Goal: Task Accomplishment & Management: Complete application form

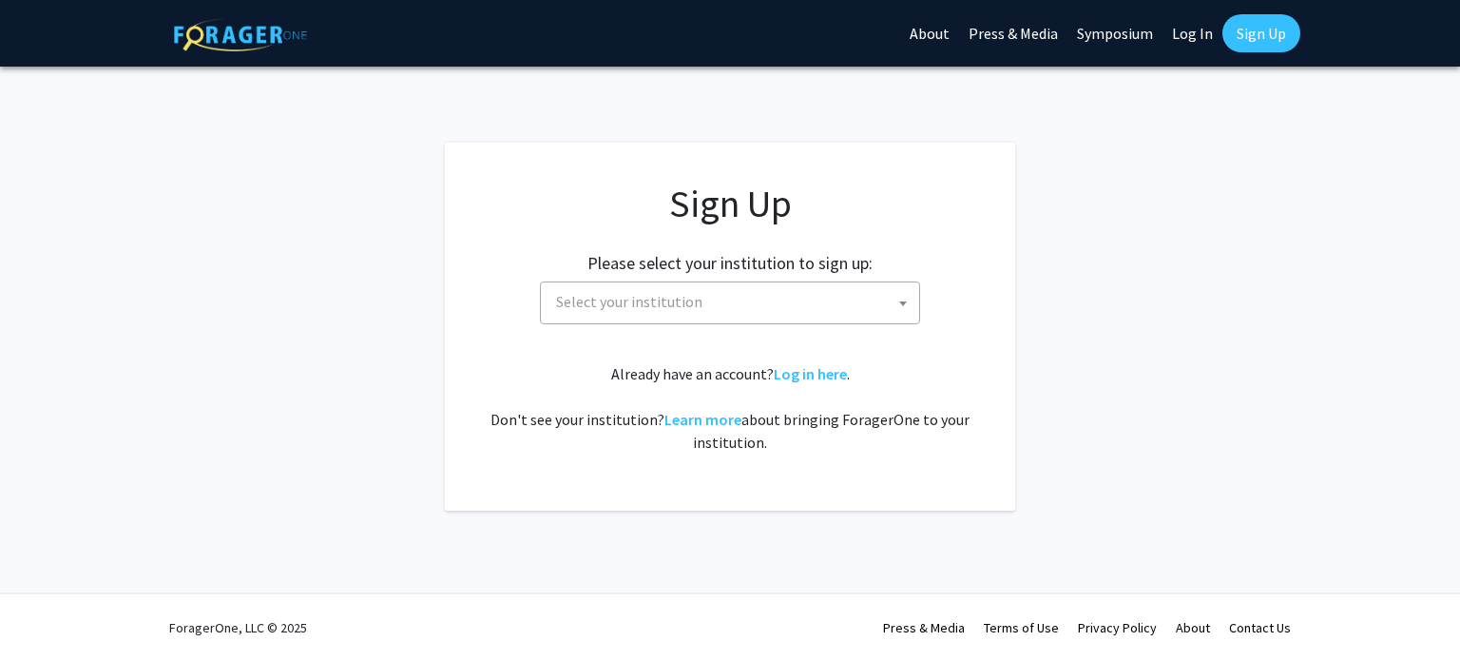
click at [730, 313] on span "Select your institution" at bounding box center [733, 301] width 371 height 39
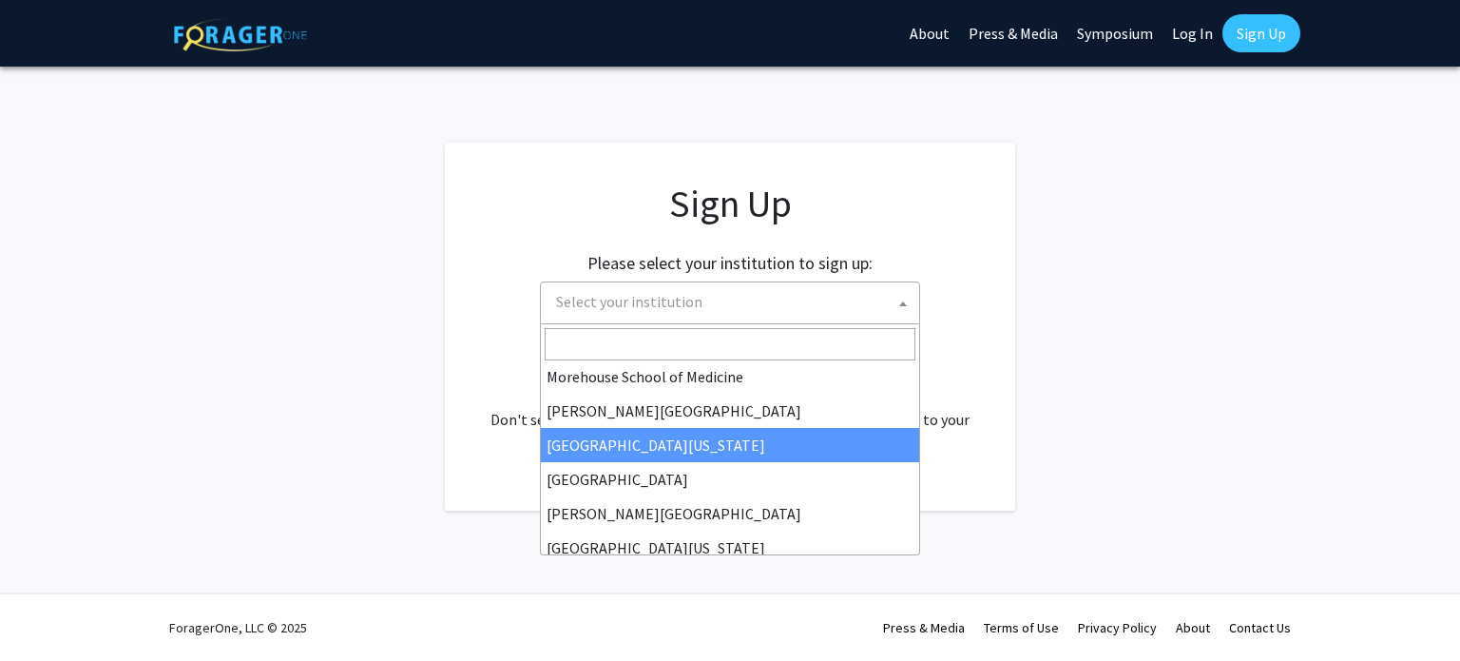
scroll to position [253, 0]
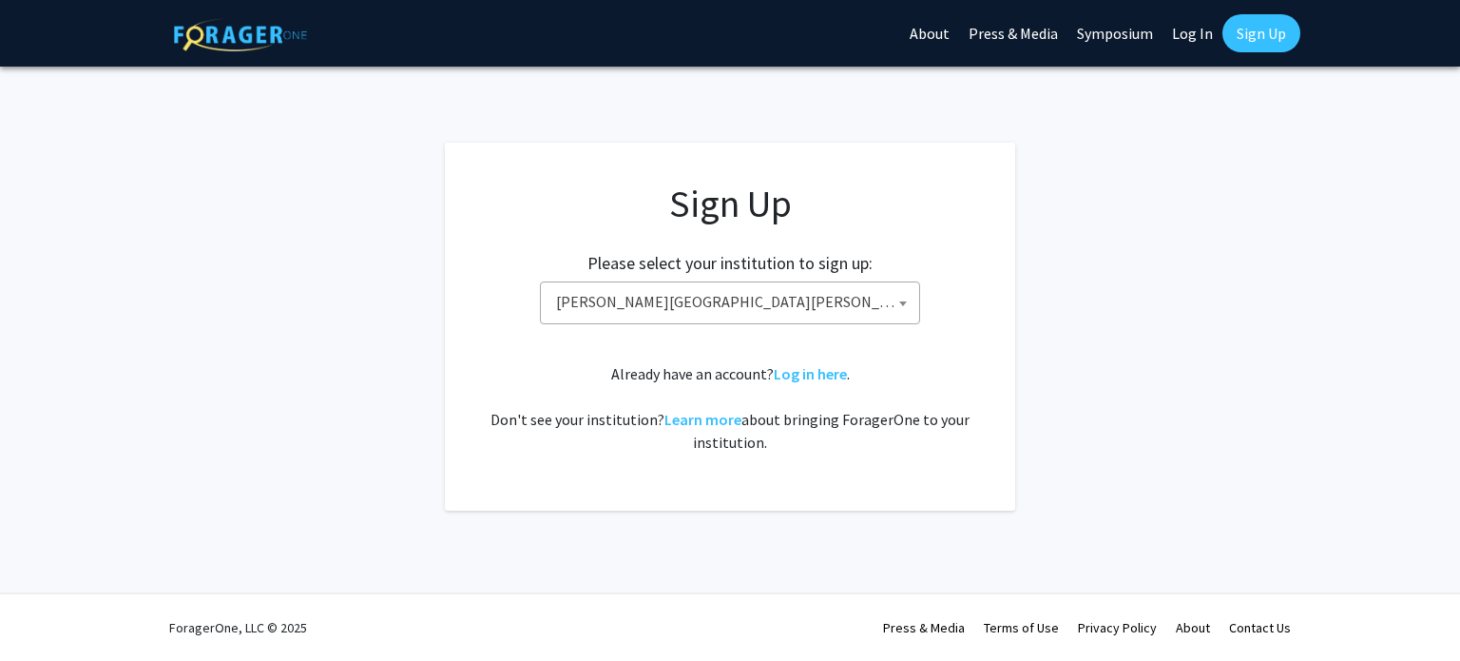
select select "1"
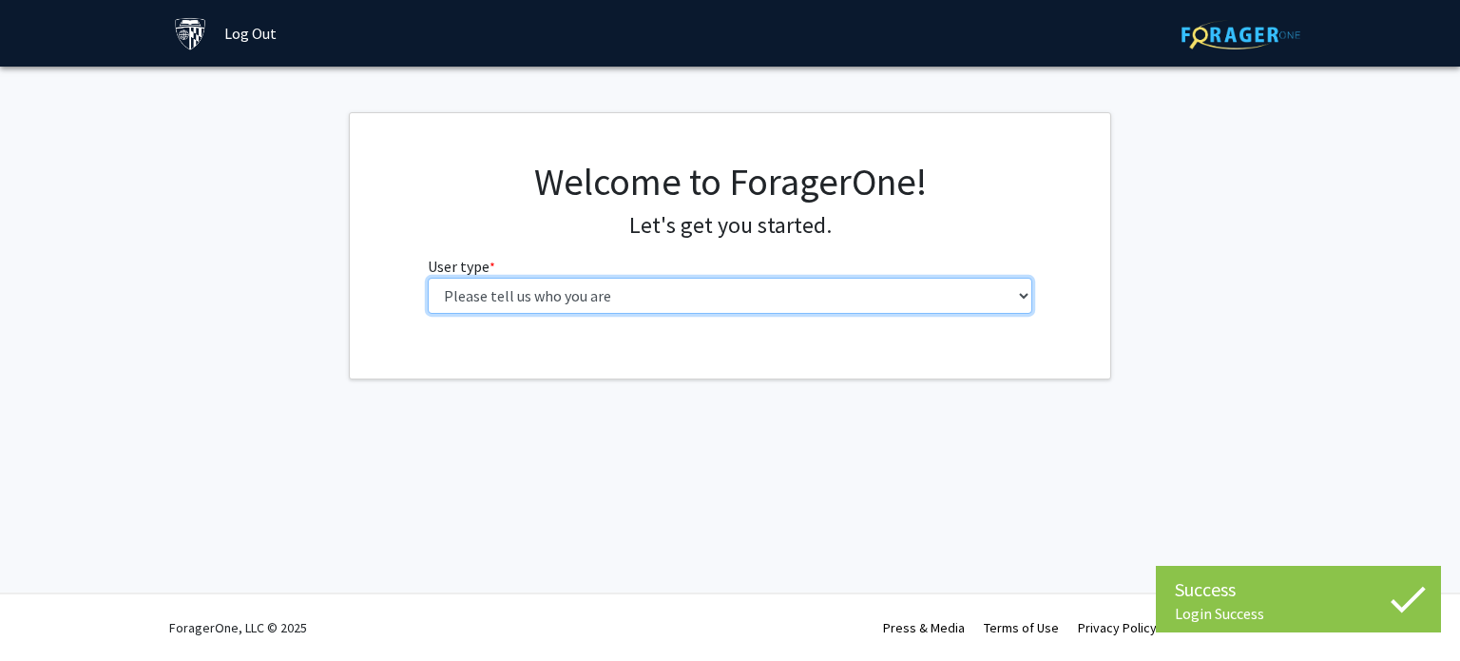
click at [823, 304] on select "Please tell us who you are Undergraduate Student Master's Student Doctoral Cand…" at bounding box center [730, 296] width 605 height 36
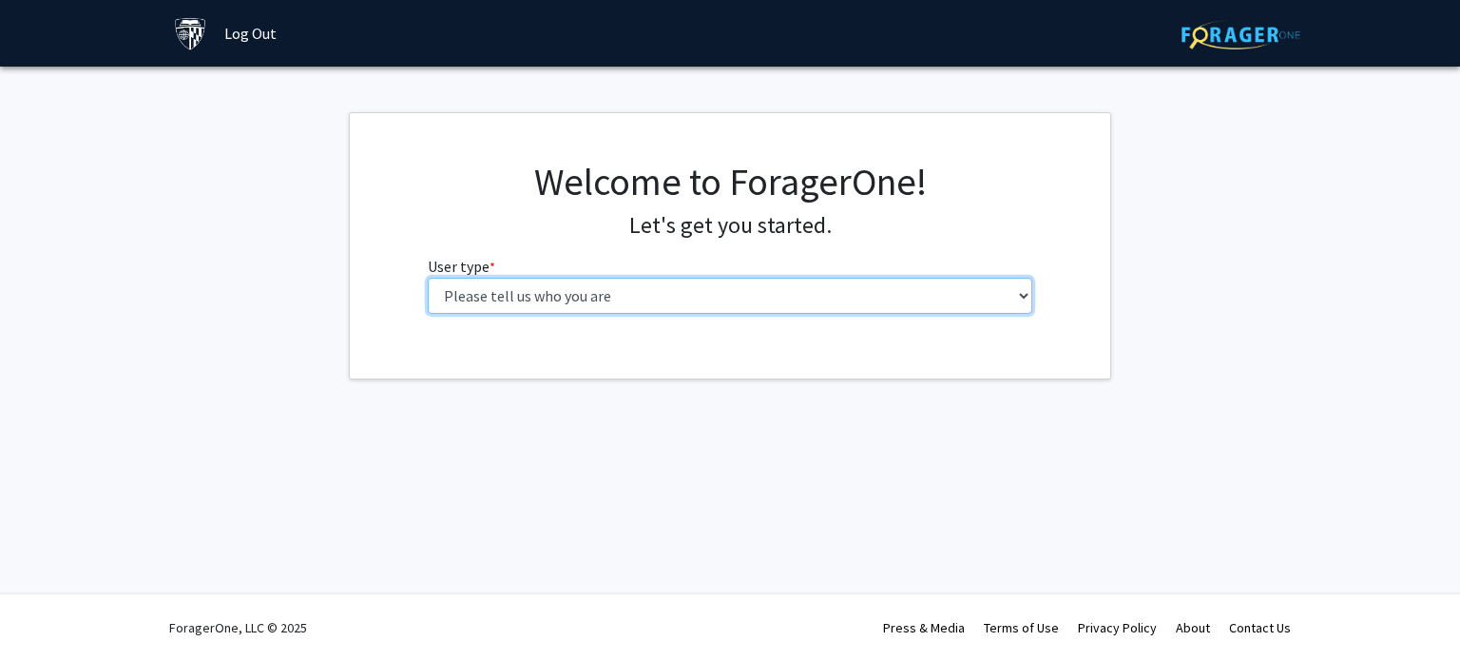
select select "2: masters"
click at [428, 278] on select "Please tell us who you are Undergraduate Student Master's Student Doctoral Cand…" at bounding box center [730, 296] width 605 height 36
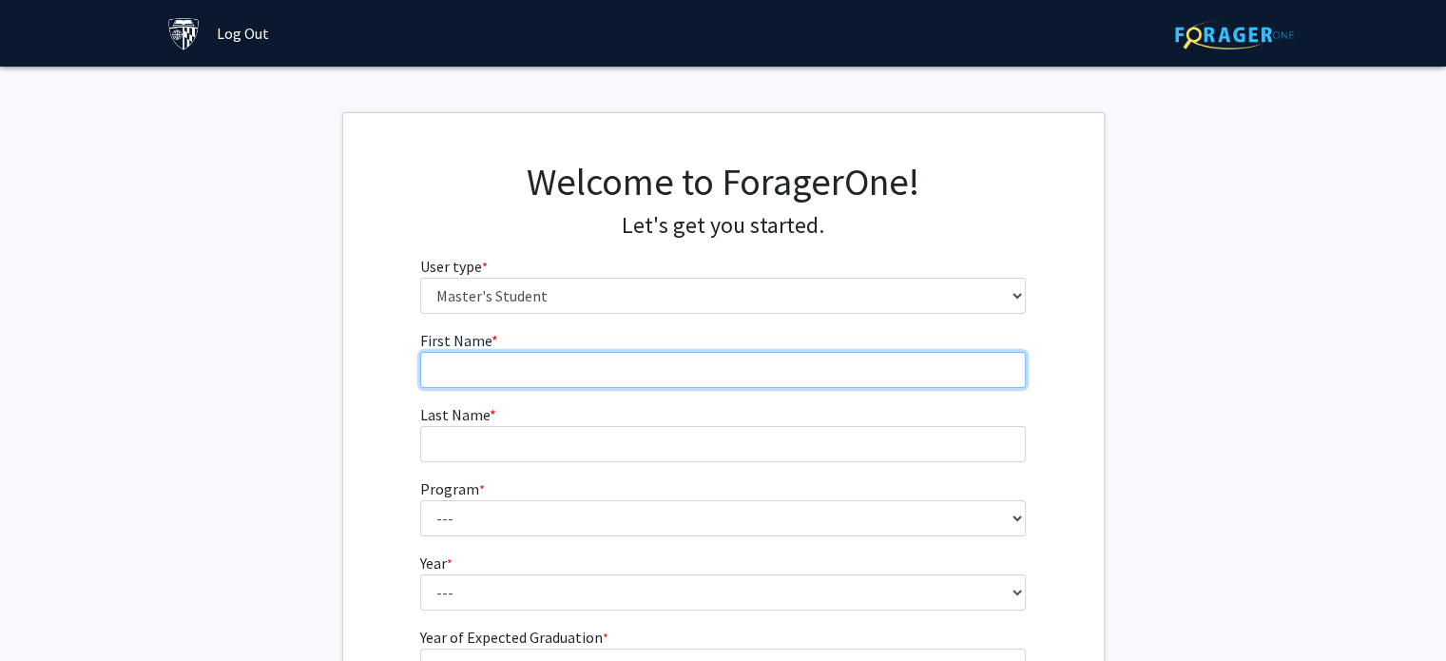
click at [800, 352] on input "First Name * required" at bounding box center [722, 370] width 605 height 36
type input "Jinzhao"
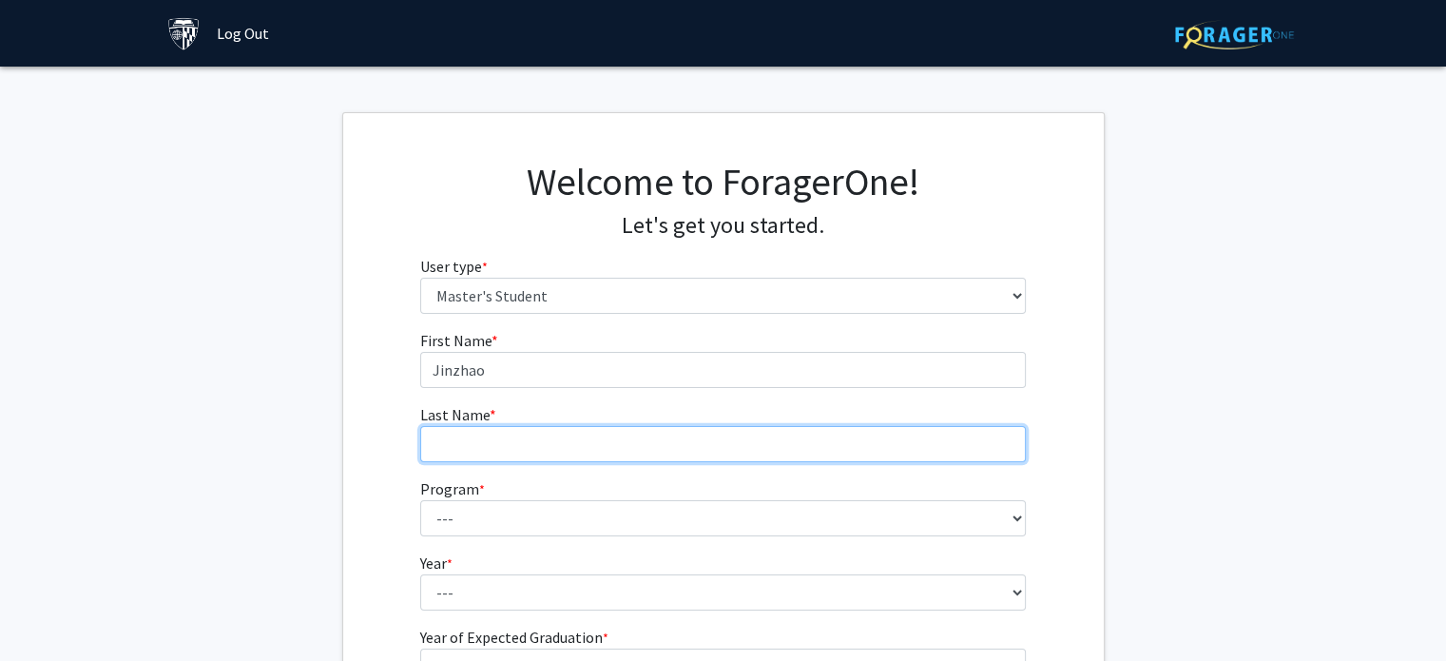
type input "Hong"
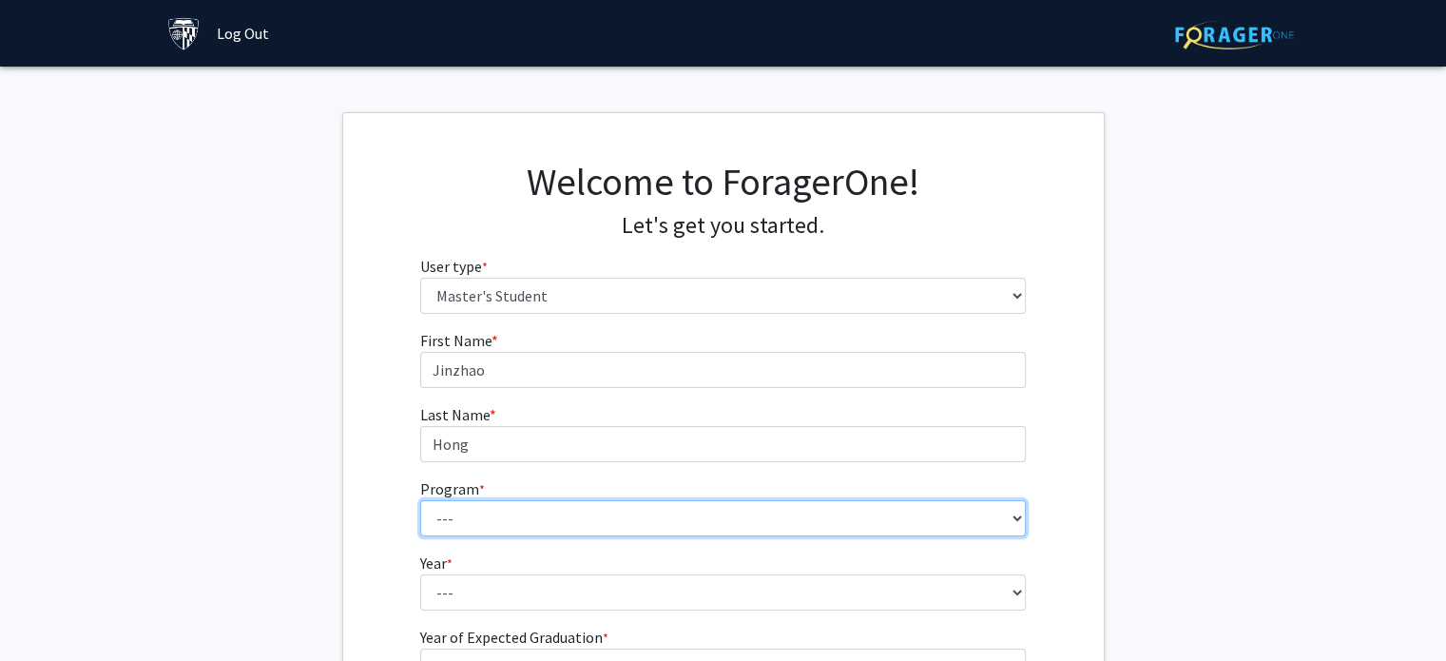
click at [582, 516] on select "--- Anatomy Education Applied and Computational Mathematics Applied Biomedical …" at bounding box center [722, 518] width 605 height 36
select select "35: 25"
click at [420, 500] on select "--- Anatomy Education Applied and Computational Mathematics Applied Biomedical …" at bounding box center [722, 518] width 605 height 36
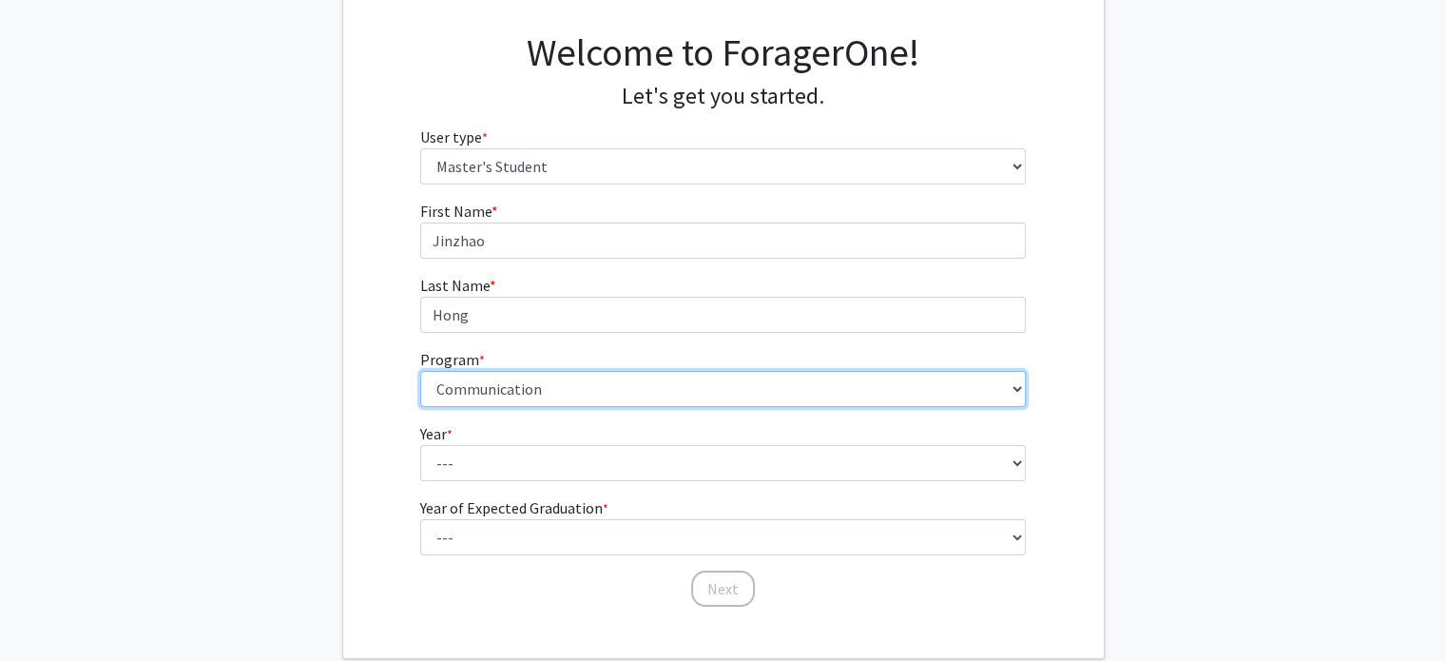
scroll to position [237, 0]
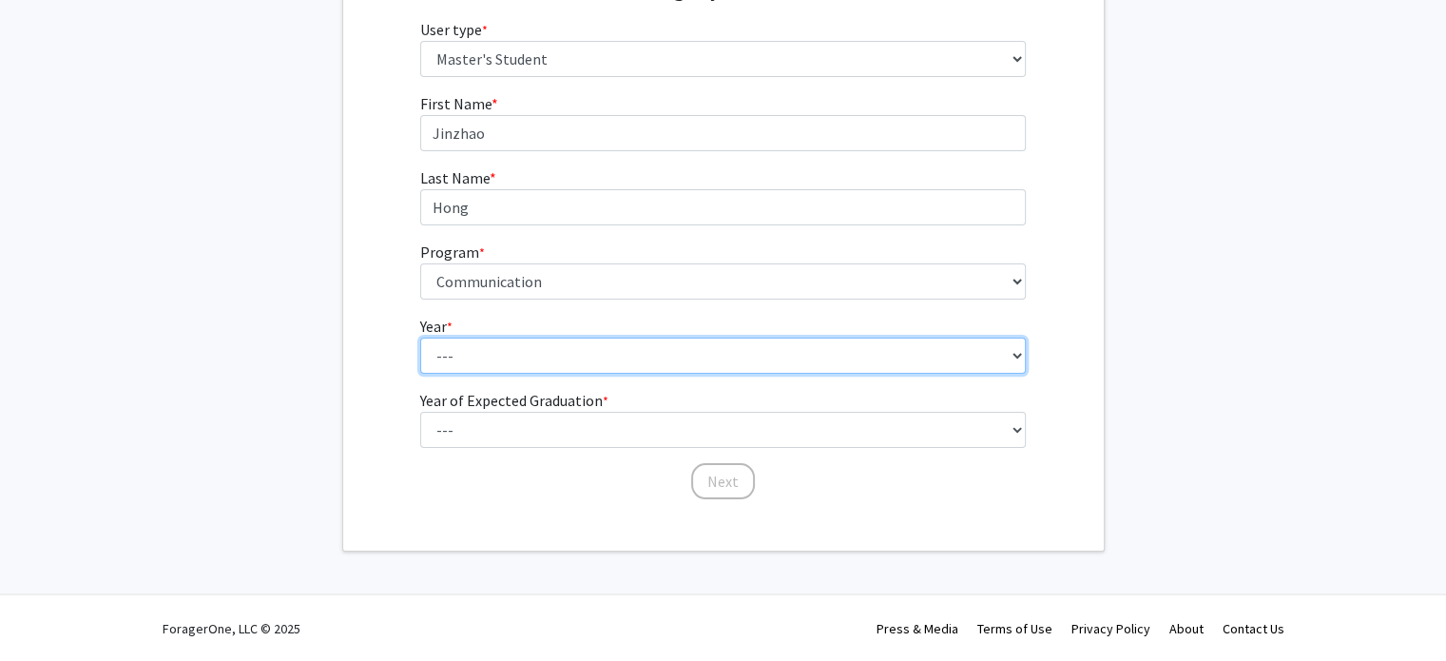
click at [567, 349] on select "--- First Year Second Year" at bounding box center [722, 355] width 605 height 36
select select "1: first_year"
click at [420, 337] on select "--- First Year Second Year" at bounding box center [722, 355] width 605 height 36
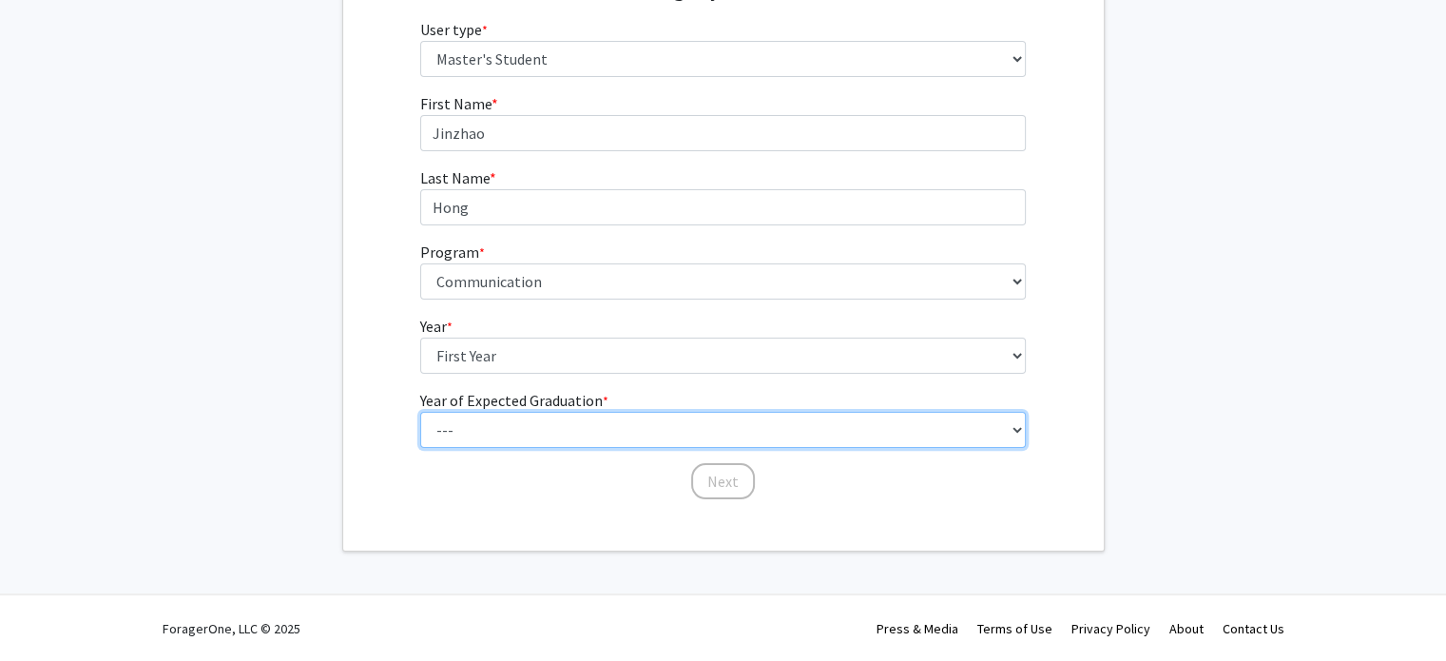
click at [579, 422] on select "--- 2025 2026 2027 2028 2029 2030 2031 2032 2033 2034" at bounding box center [722, 430] width 605 height 36
select select "2: 2026"
click at [420, 412] on select "--- 2025 2026 2027 2028 2029 2030 2031 2032 2033 2034" at bounding box center [722, 430] width 605 height 36
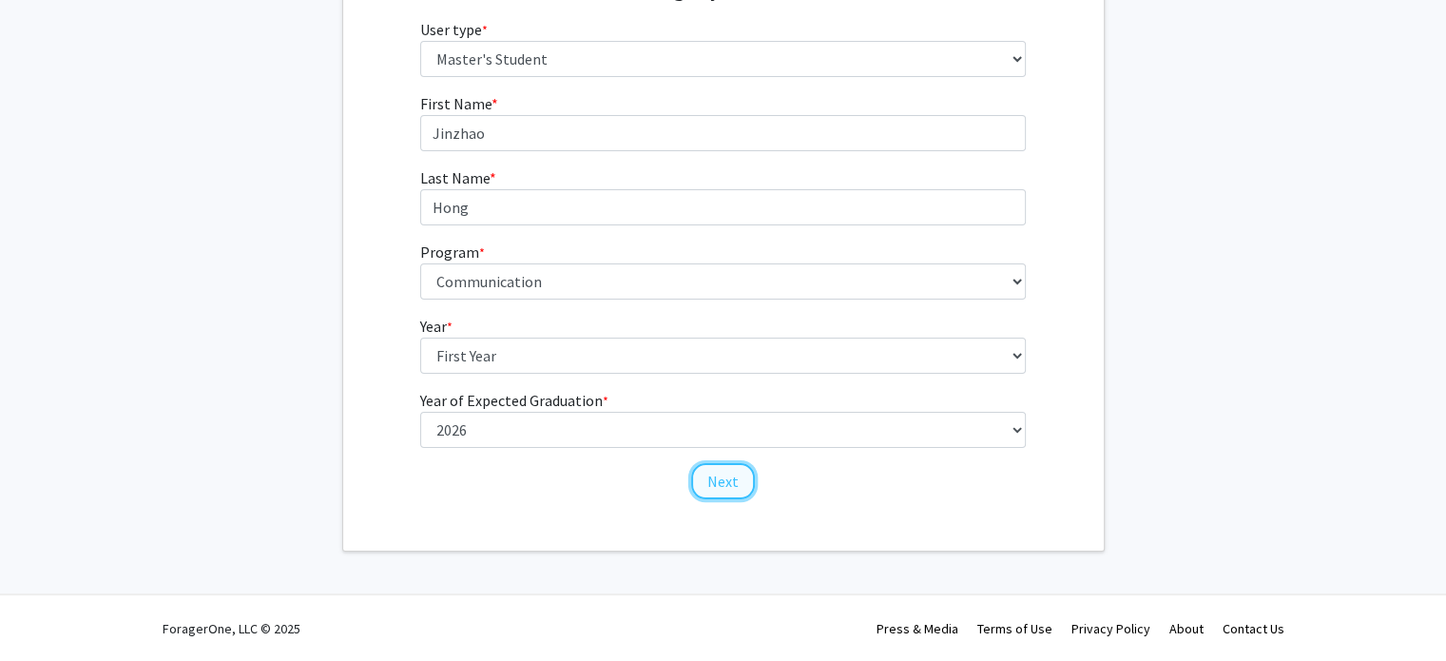
click at [712, 491] on button "Next" at bounding box center [723, 481] width 64 height 36
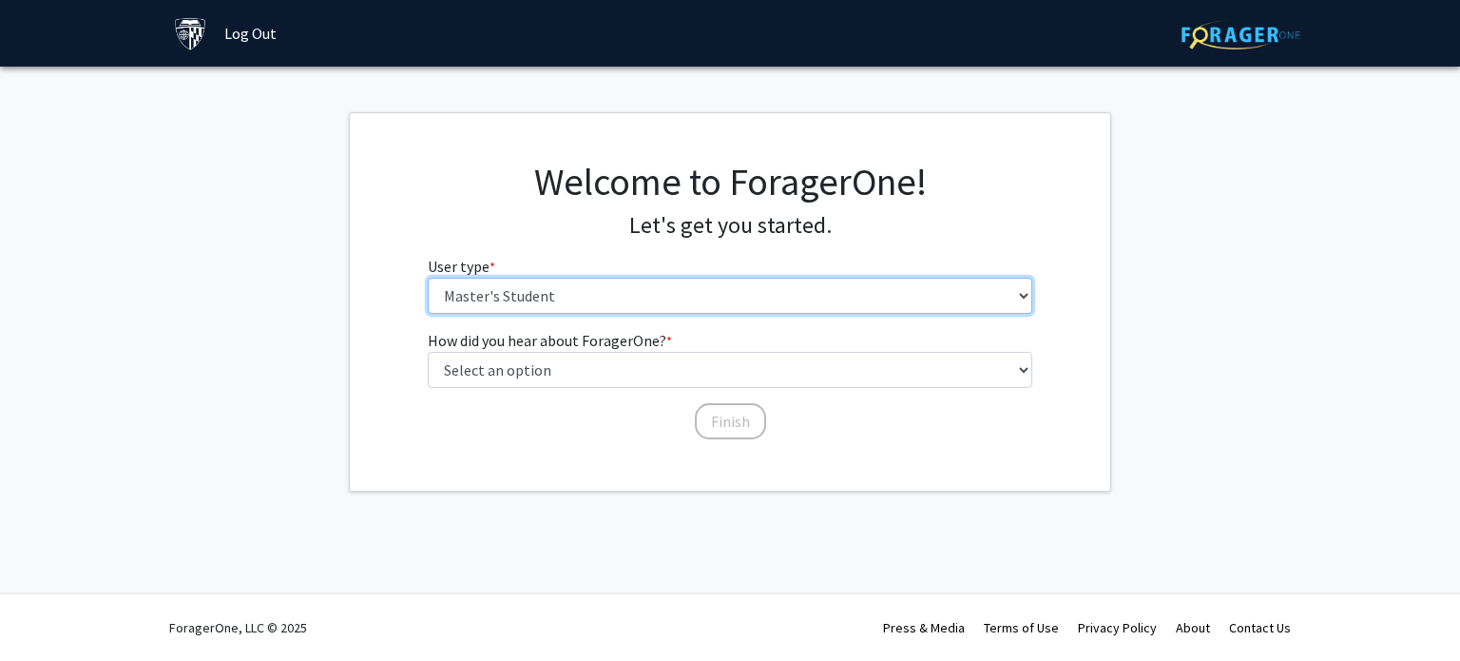
click at [597, 286] on select "Please tell us who you are Undergraduate Student Master's Student Doctoral Cand…" at bounding box center [730, 296] width 605 height 36
click at [428, 278] on select "Please tell us who you are Undergraduate Student Master's Student Doctoral Cand…" at bounding box center [730, 296] width 605 height 36
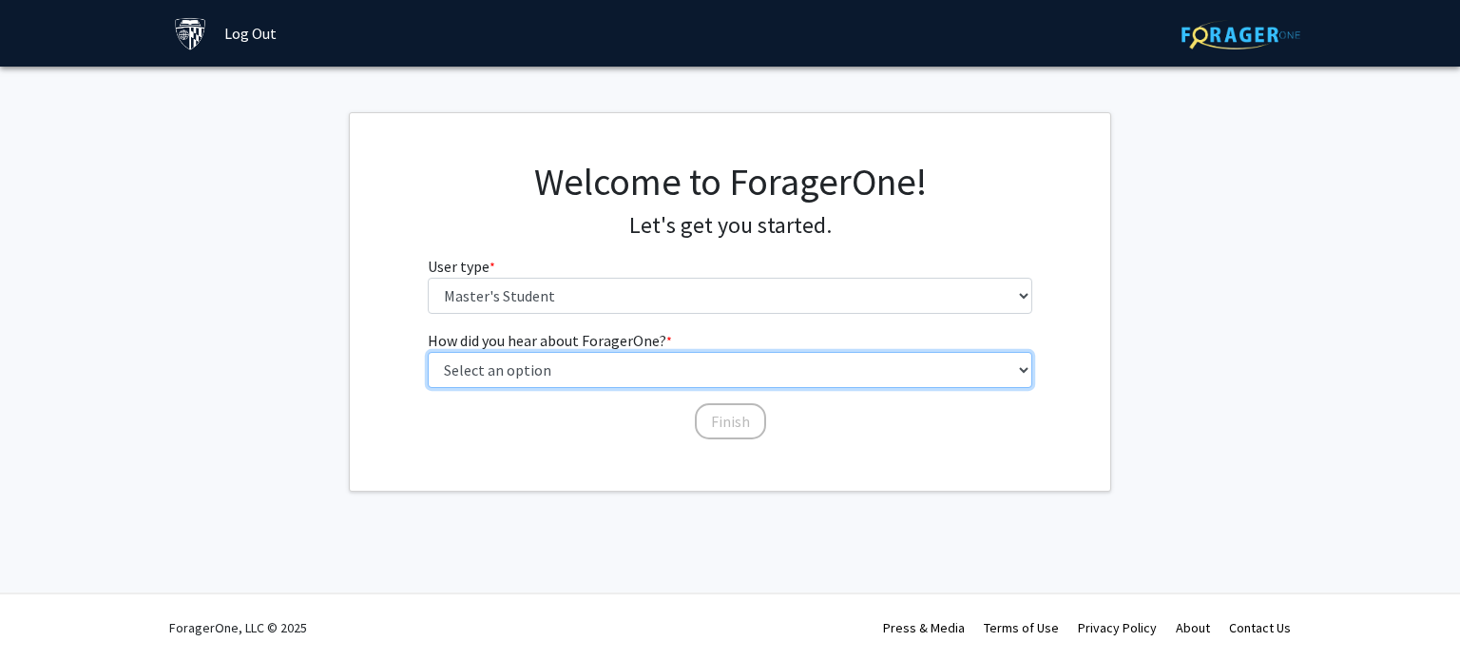
click at [599, 364] on select "Select an option Peer/student recommendation Faculty/staff recommendation Unive…" at bounding box center [730, 370] width 605 height 36
select select "3: university_website"
click at [428, 352] on select "Select an option Peer/student recommendation Faculty/staff recommendation Unive…" at bounding box center [730, 370] width 605 height 36
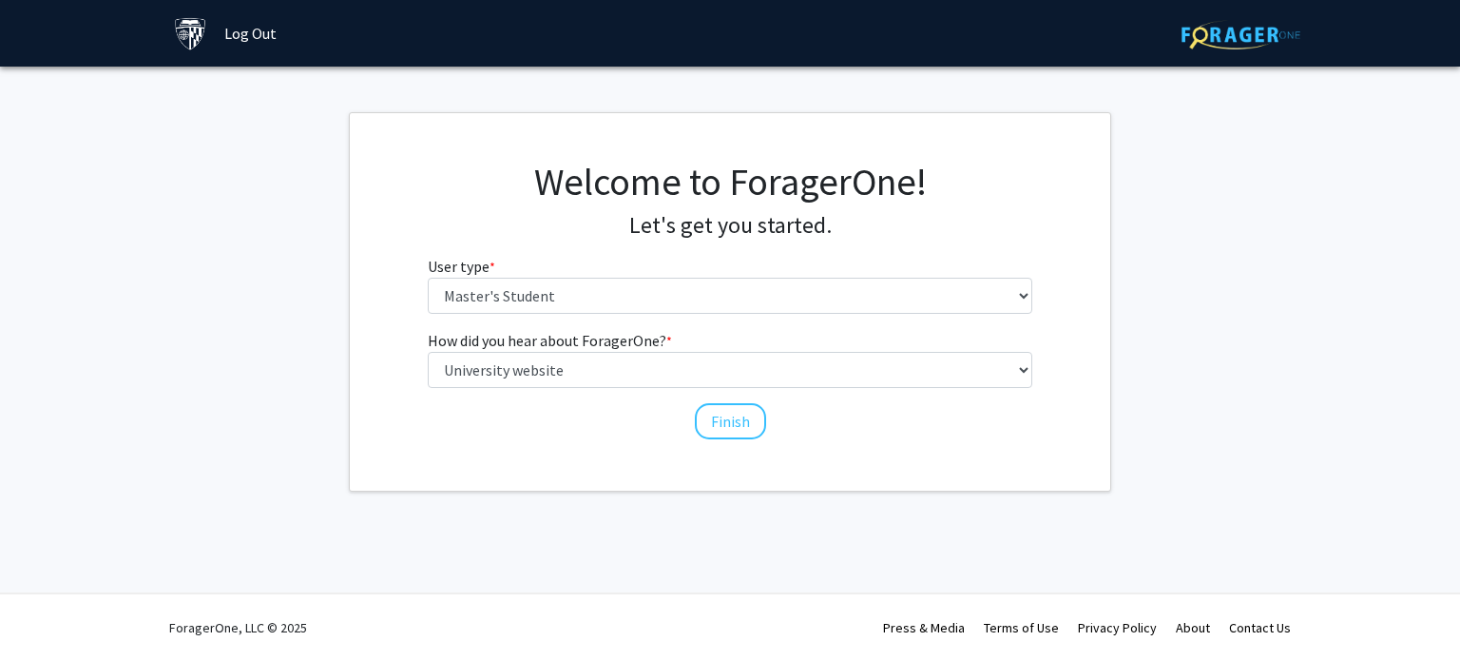
click at [770, 423] on div "How did you hear about ForagerOne? * required Select an option Peer/student rec…" at bounding box center [730, 385] width 634 height 112
click at [751, 417] on button "Finish" at bounding box center [730, 421] width 71 height 36
